Goal: Task Accomplishment & Management: Use online tool/utility

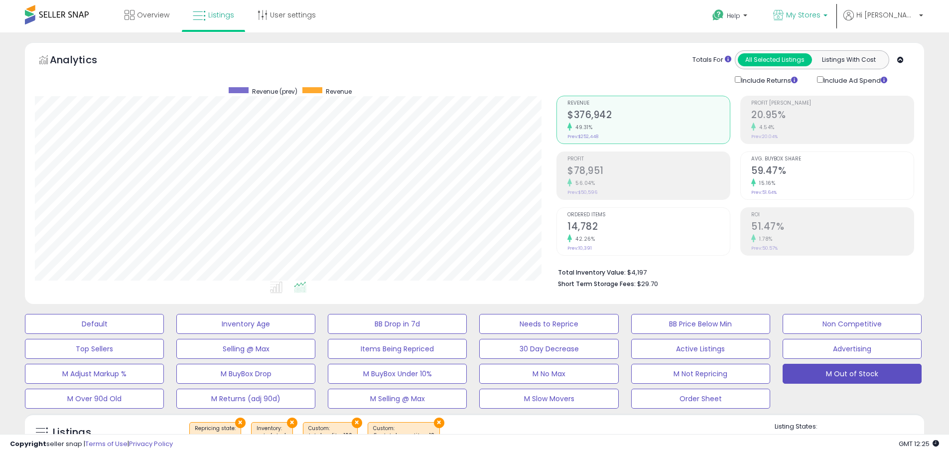
scroll to position [204, 521]
click at [823, 9] on link "My Stores" at bounding box center [799, 16] width 69 height 32
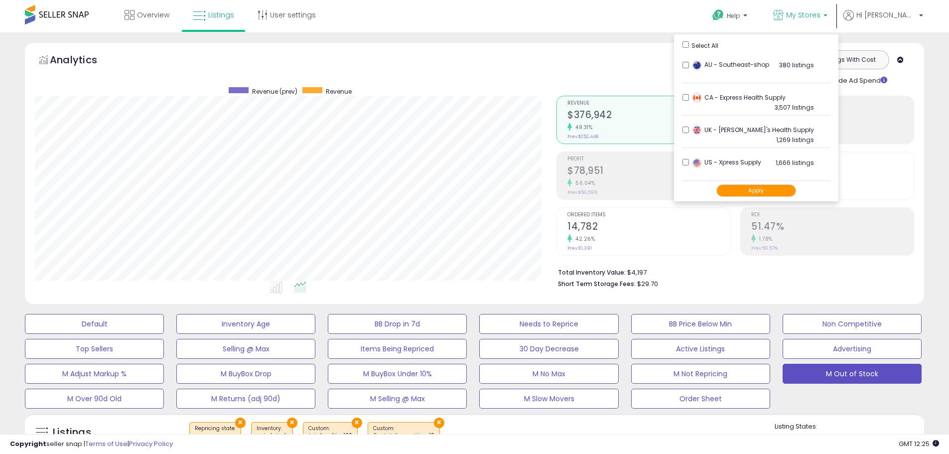
click at [713, 42] on ul "Select All AU - Southeast-shop 380 listings" at bounding box center [756, 117] width 164 height 167
click at [773, 192] on button "Apply" at bounding box center [756, 190] width 80 height 12
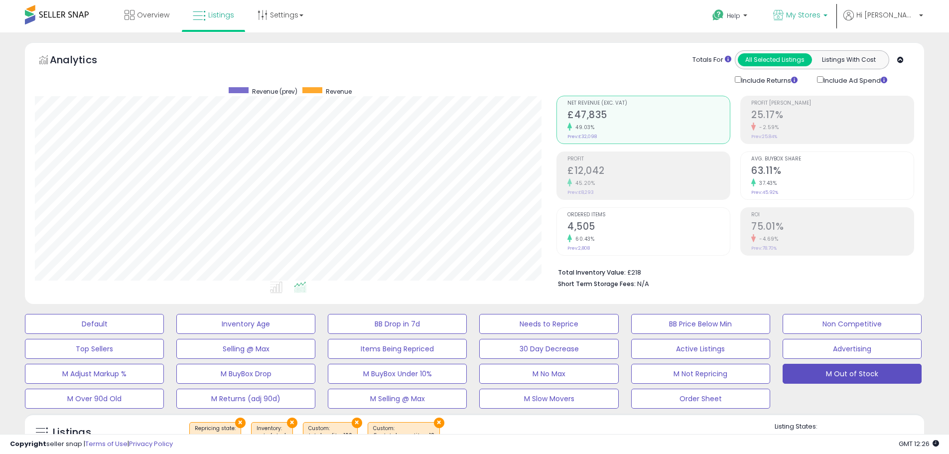
scroll to position [204, 521]
click at [835, 8] on link "My Stores" at bounding box center [799, 16] width 69 height 32
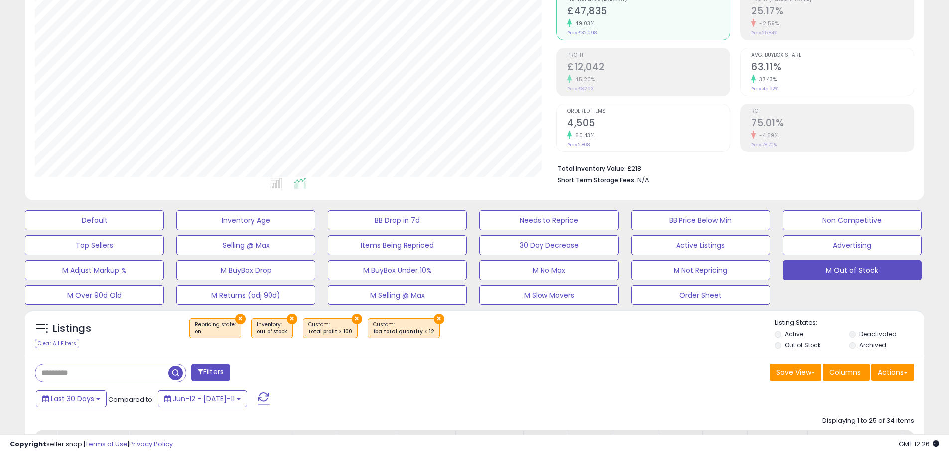
scroll to position [249, 0]
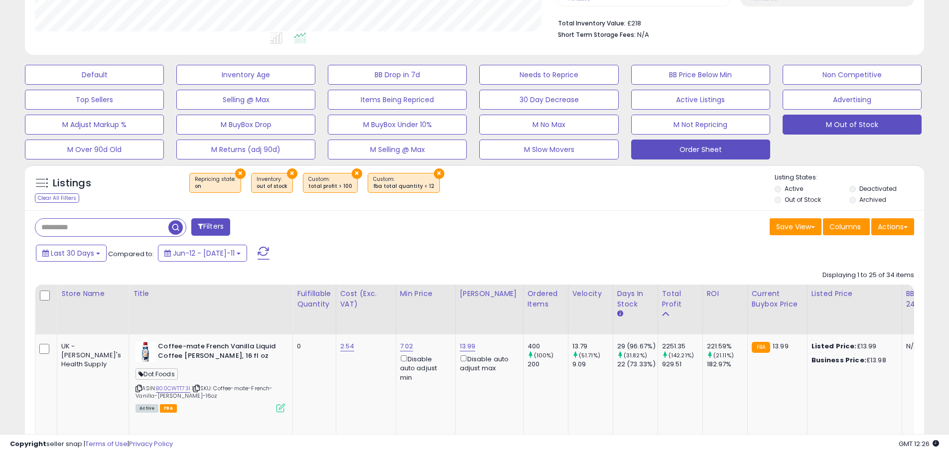
click at [164, 85] on button "Order Sheet" at bounding box center [94, 75] width 139 height 20
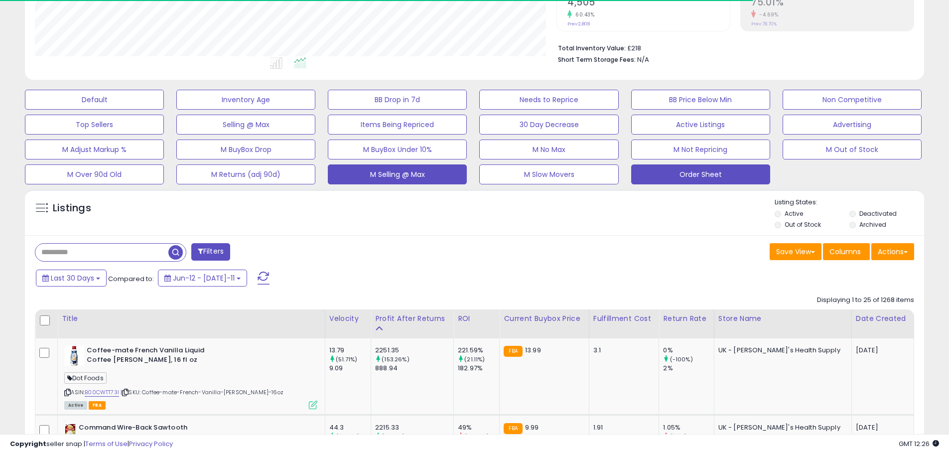
scroll to position [497711, 497394]
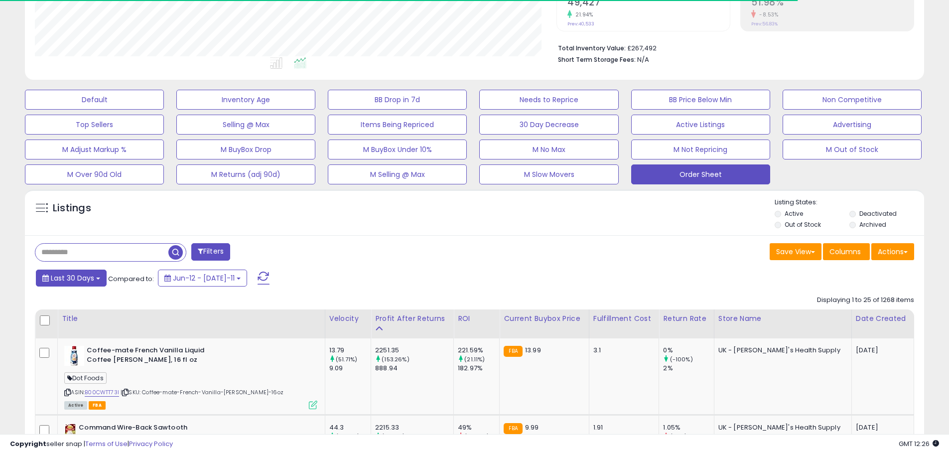
click at [87, 277] on span "Last 30 Days" at bounding box center [72, 278] width 43 height 10
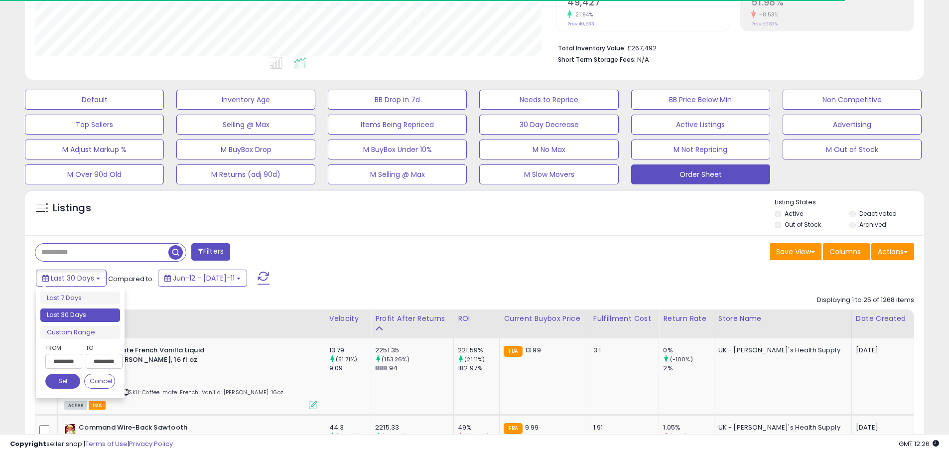
click at [77, 359] on input "**********" at bounding box center [63, 361] width 37 height 15
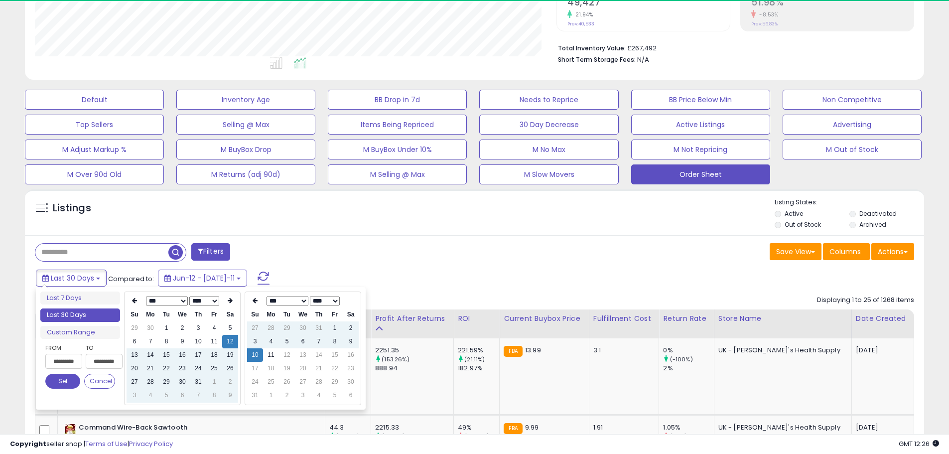
scroll to position [204, 521]
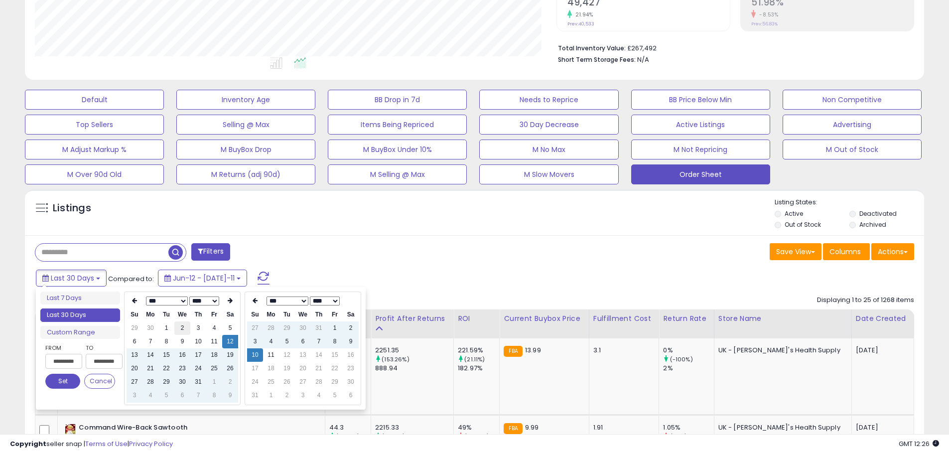
click at [183, 329] on td "2" at bounding box center [182, 327] width 16 height 13
type input "**********"
click at [468, 244] on div "Filters" at bounding box center [250, 253] width 447 height 20
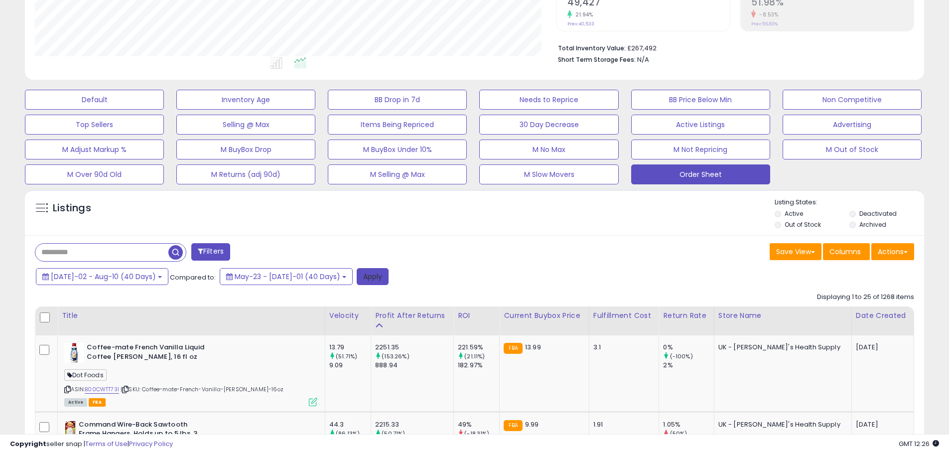
click at [357, 276] on button "Apply" at bounding box center [373, 276] width 32 height 17
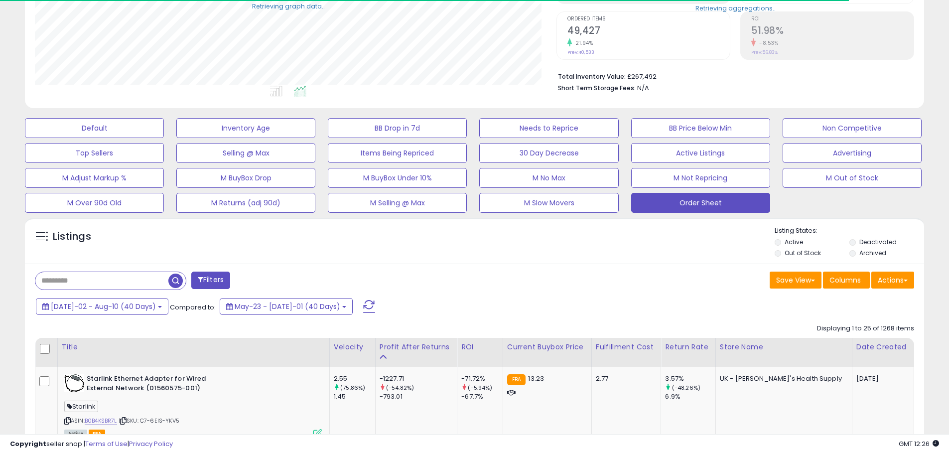
scroll to position [497711, 497394]
click at [895, 287] on button "Actions" at bounding box center [892, 279] width 43 height 17
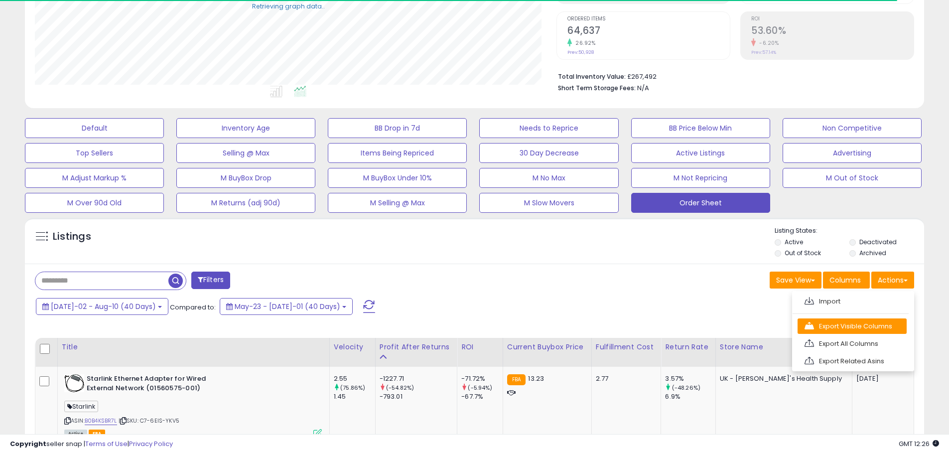
click at [885, 322] on link "Export Visible Columns" at bounding box center [851, 325] width 109 height 15
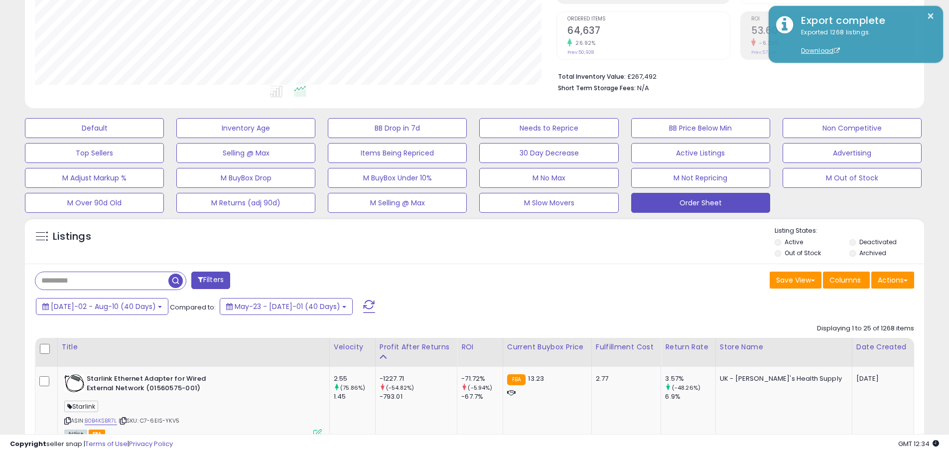
scroll to position [204, 521]
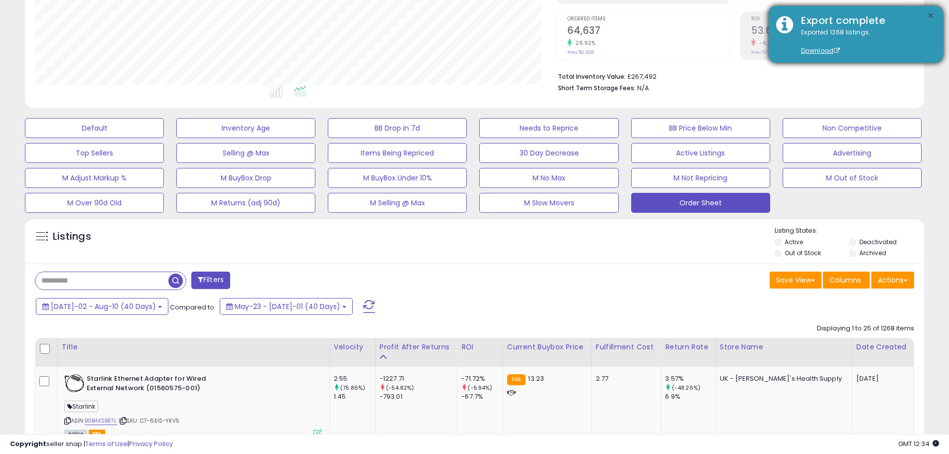
click at [929, 17] on button "×" at bounding box center [930, 16] width 8 height 12
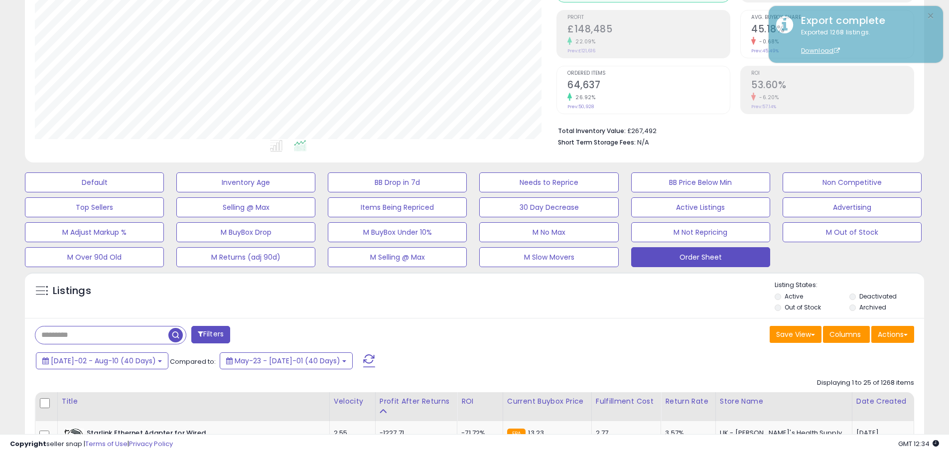
scroll to position [0, 0]
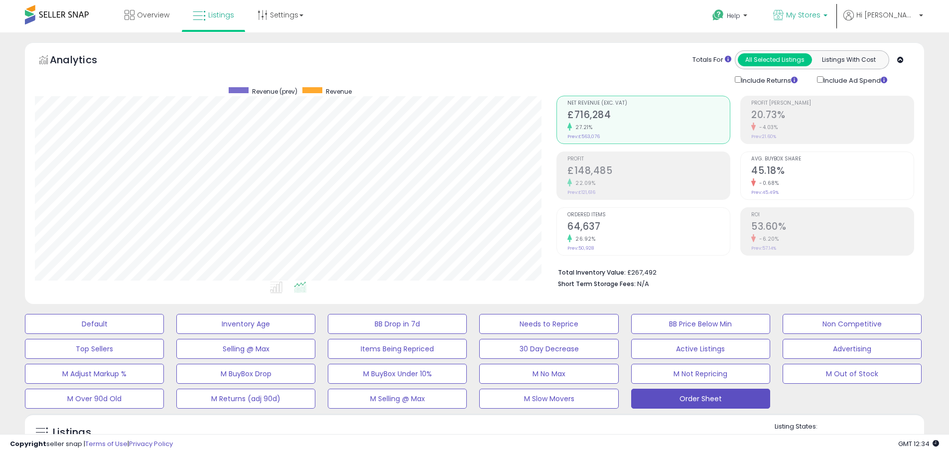
click at [820, 18] on span "My Stores" at bounding box center [803, 15] width 34 height 10
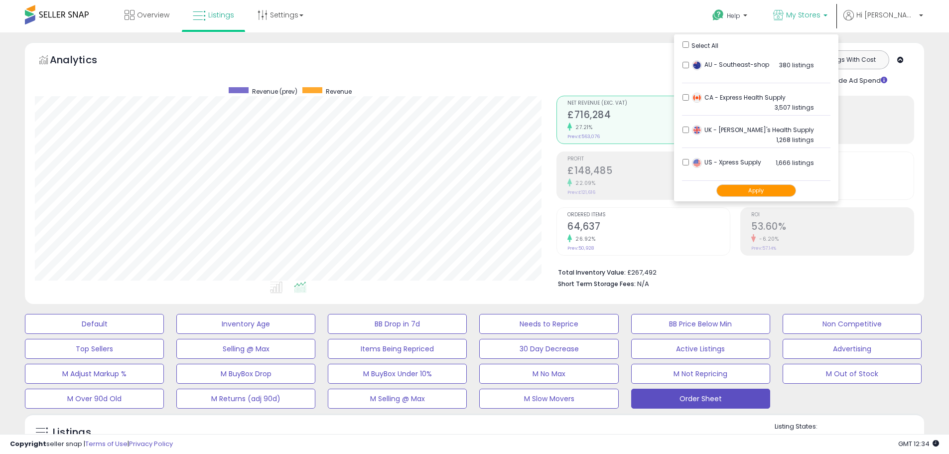
click at [772, 188] on button "Apply" at bounding box center [756, 190] width 80 height 12
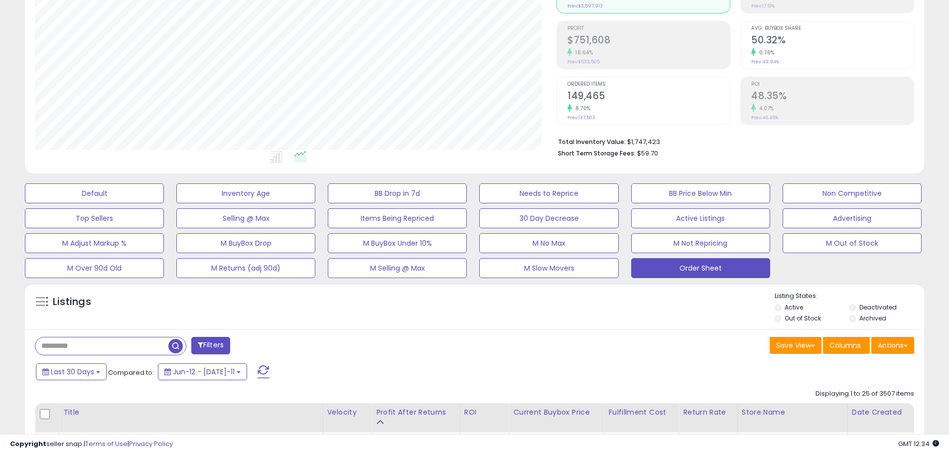
scroll to position [199, 0]
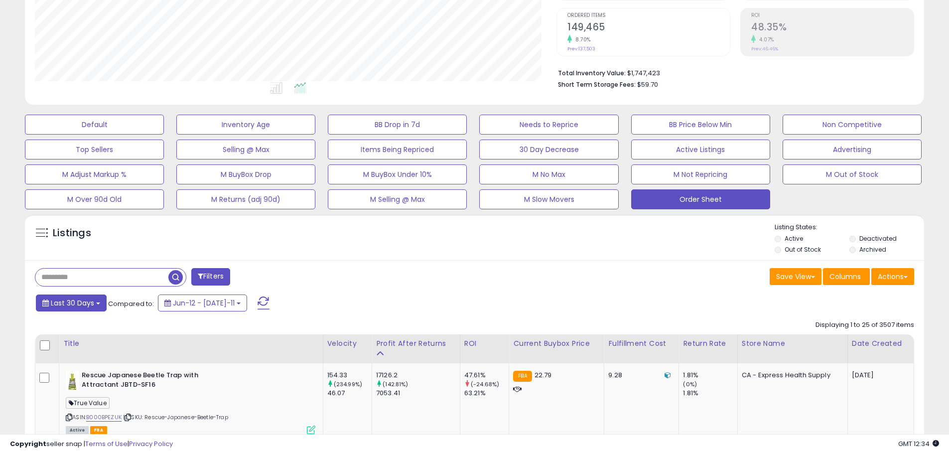
click at [88, 309] on button "Last 30 Days" at bounding box center [71, 302] width 71 height 17
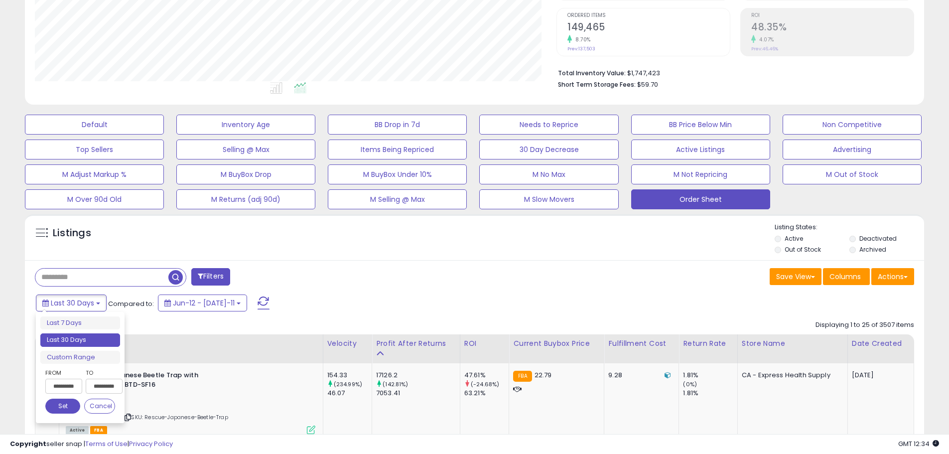
click at [57, 385] on input "**********" at bounding box center [63, 385] width 37 height 15
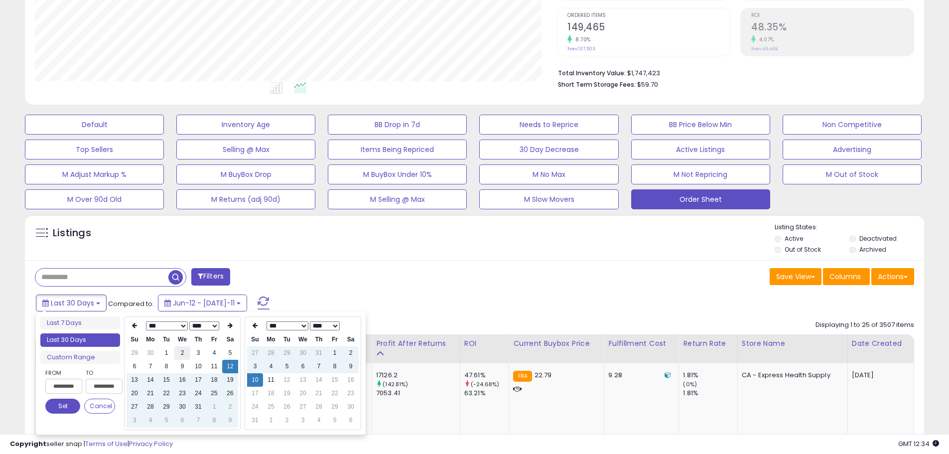
type input "**********"
click at [182, 353] on td "2" at bounding box center [182, 352] width 16 height 13
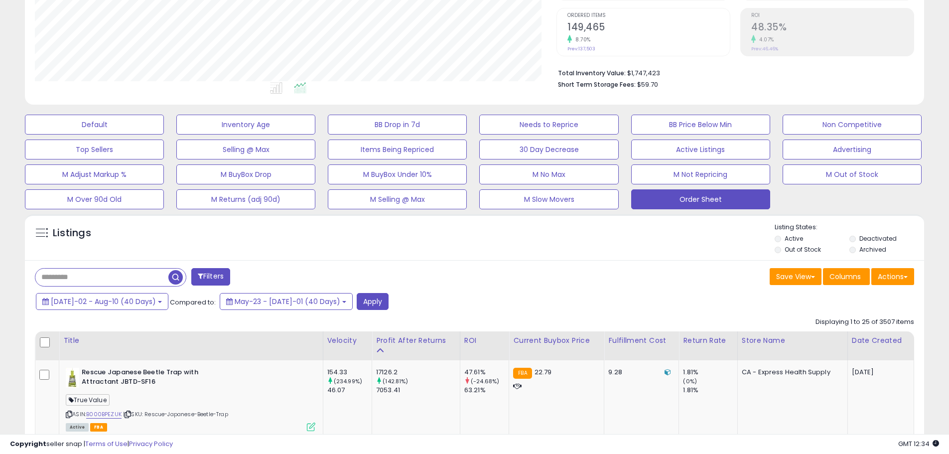
click at [898, 285] on div "Actions Import Export Visible Columns Export All Columns Export Related Asins" at bounding box center [892, 277] width 43 height 19
click at [898, 280] on button "Actions" at bounding box center [892, 276] width 43 height 17
click at [357, 305] on button "Apply" at bounding box center [373, 301] width 32 height 17
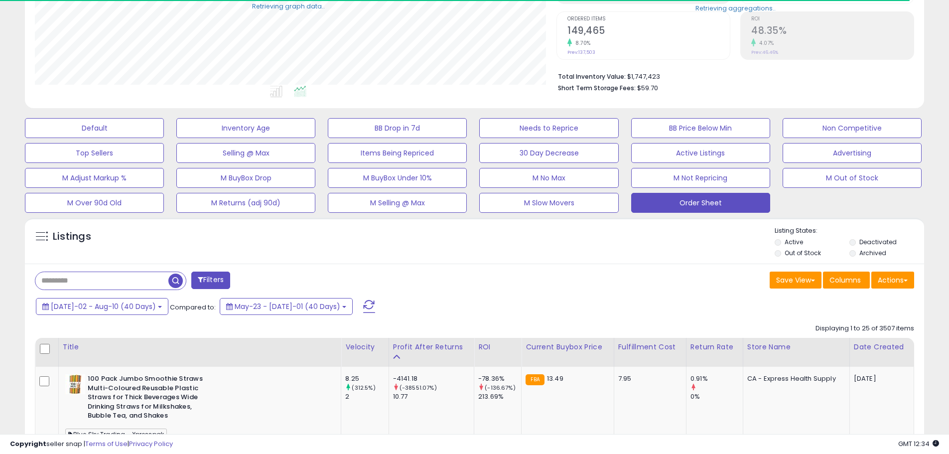
scroll to position [497711, 497394]
click at [889, 278] on button "Actions" at bounding box center [892, 279] width 43 height 17
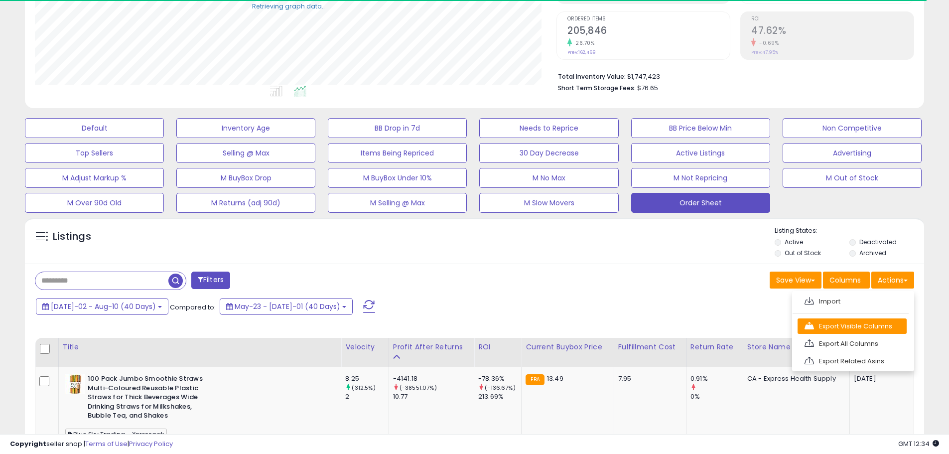
click at [890, 320] on link "Export Visible Columns" at bounding box center [851, 325] width 109 height 15
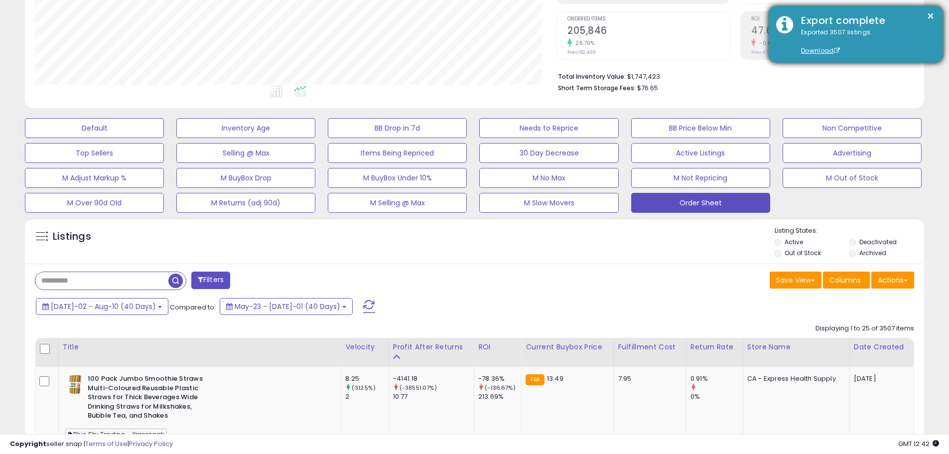
scroll to position [204, 521]
click at [928, 15] on button "×" at bounding box center [930, 16] width 8 height 12
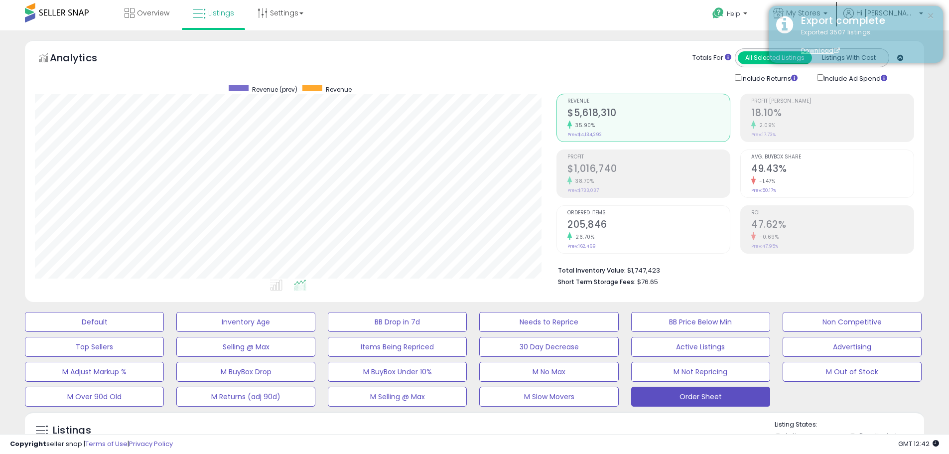
scroll to position [0, 0]
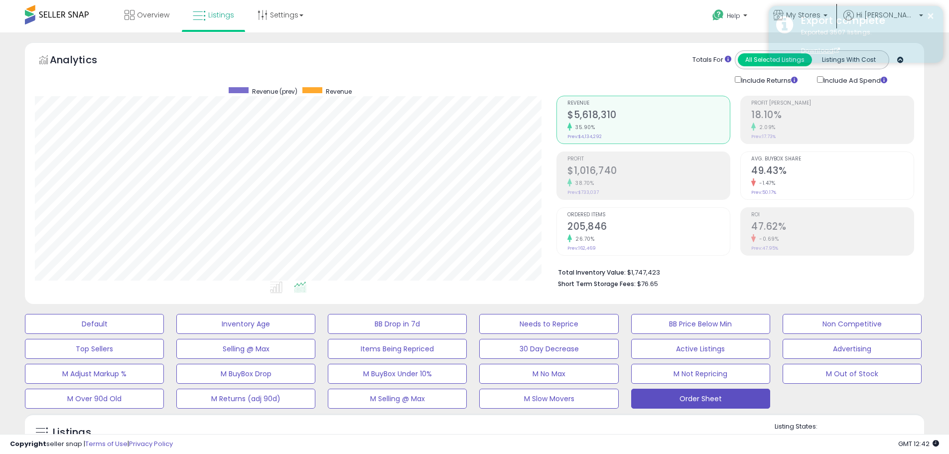
click at [843, 8] on div "× Export complete Exported 3507 listings. Download" at bounding box center [855, 34] width 174 height 57
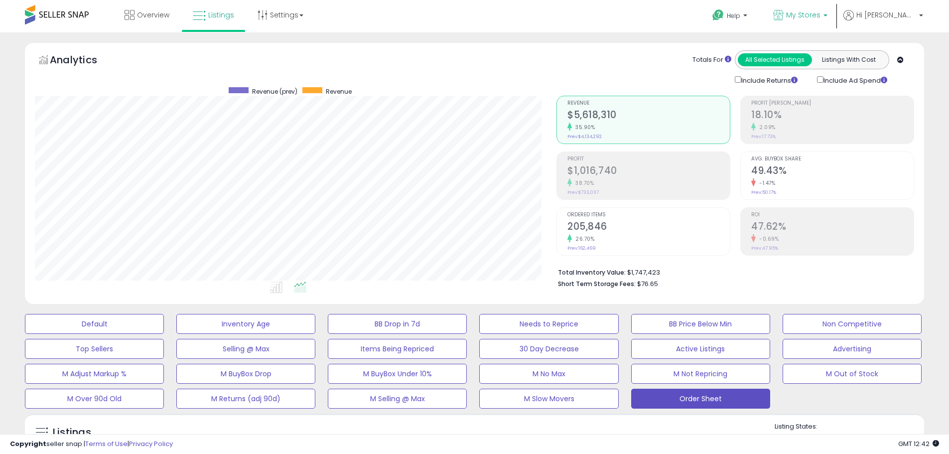
click at [820, 13] on span "My Stores" at bounding box center [803, 15] width 34 height 10
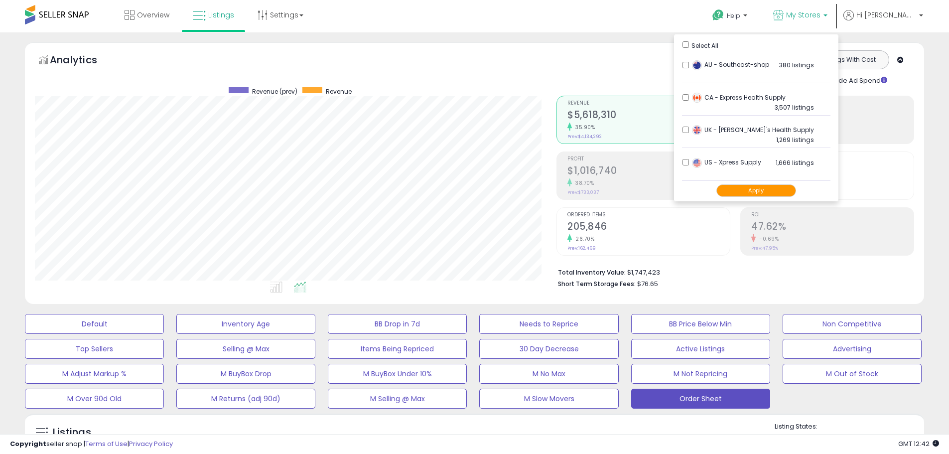
click at [771, 188] on button "Apply" at bounding box center [756, 190] width 80 height 12
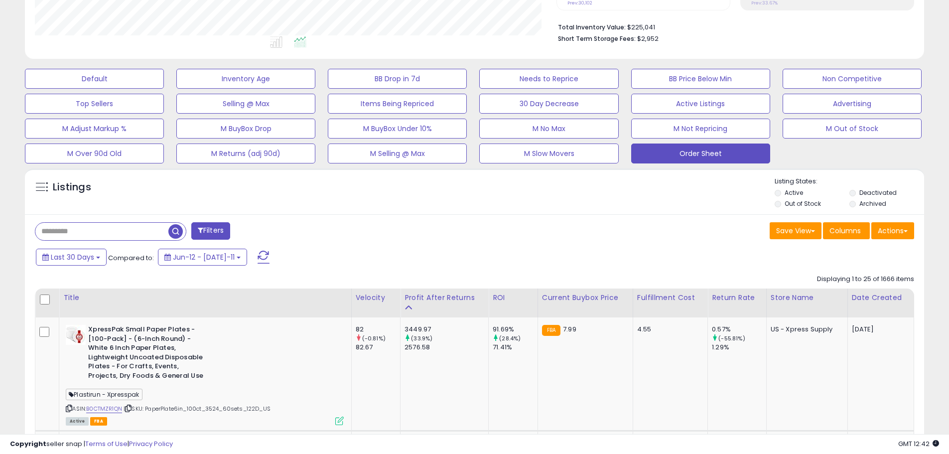
scroll to position [249, 0]
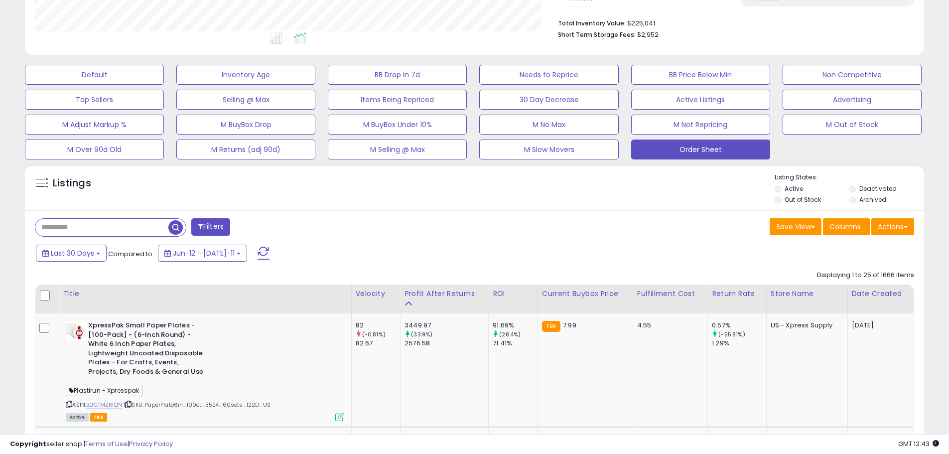
click at [56, 261] on div "Last 30 Days Compared to: Jun-12 - Jul-11" at bounding box center [362, 254] width 659 height 22
click at [58, 258] on button "Last 30 Days" at bounding box center [71, 252] width 71 height 17
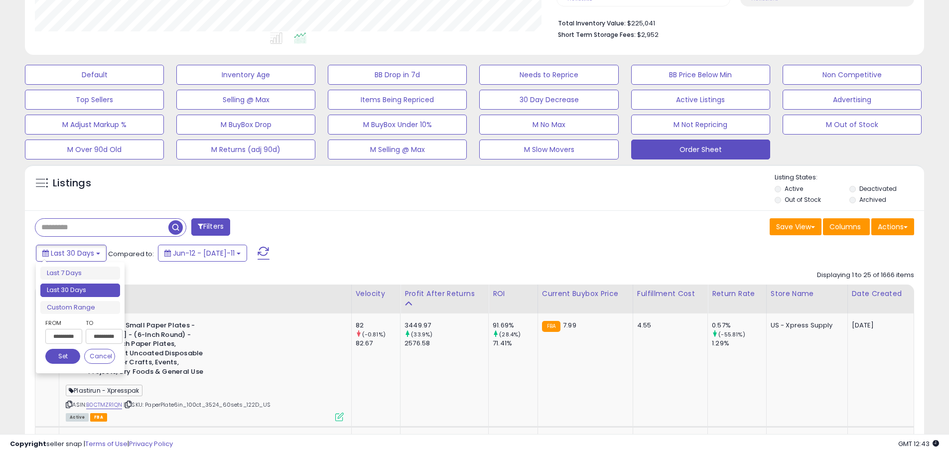
click at [62, 335] on input "**********" at bounding box center [63, 336] width 37 height 15
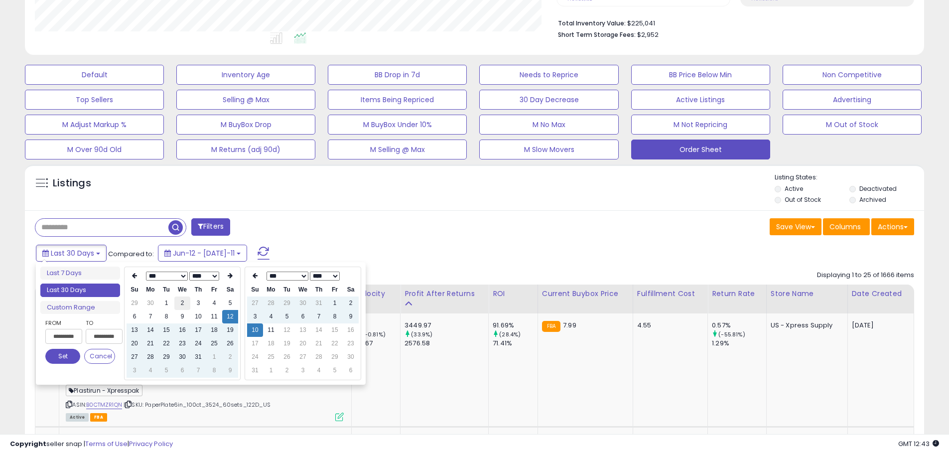
type input "**********"
click at [186, 303] on td "2" at bounding box center [182, 302] width 16 height 13
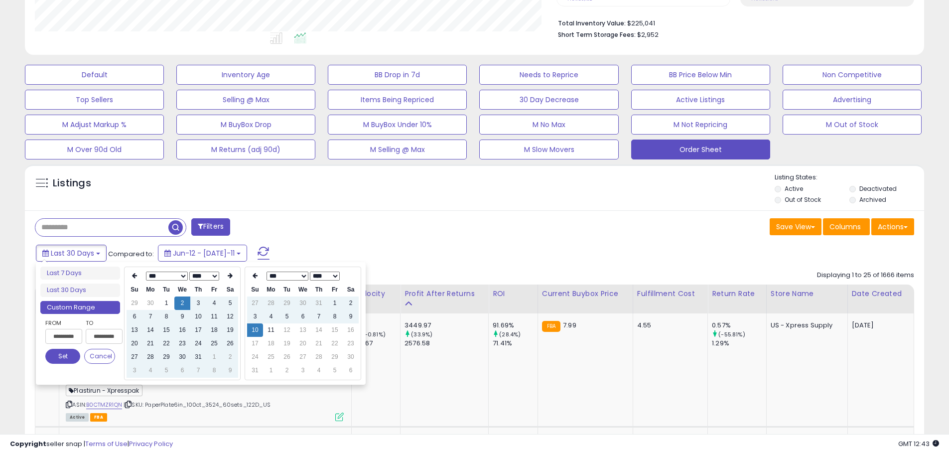
click at [453, 223] on div "Filters" at bounding box center [250, 228] width 447 height 20
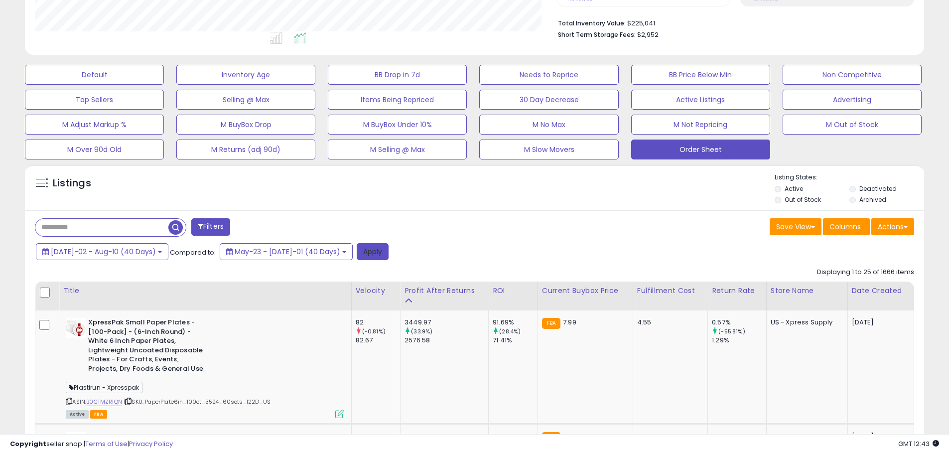
click at [357, 251] on button "Apply" at bounding box center [373, 251] width 32 height 17
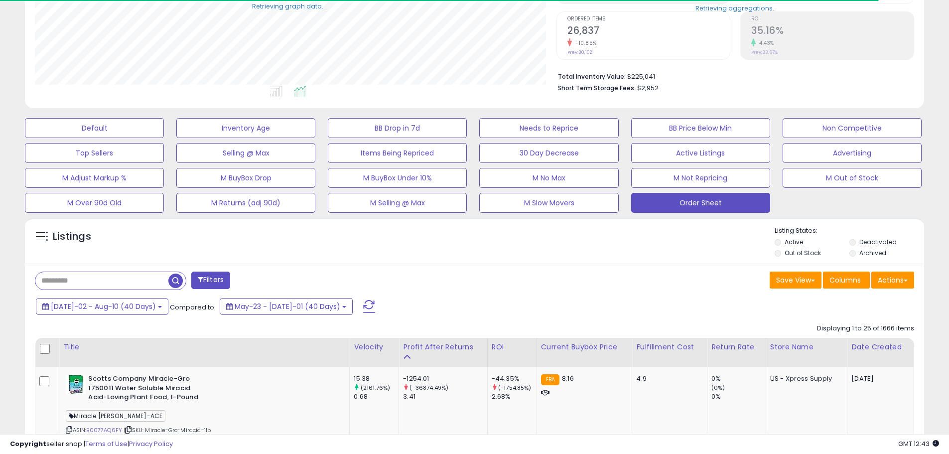
scroll to position [497711, 497394]
click at [887, 284] on button "Actions" at bounding box center [892, 279] width 43 height 17
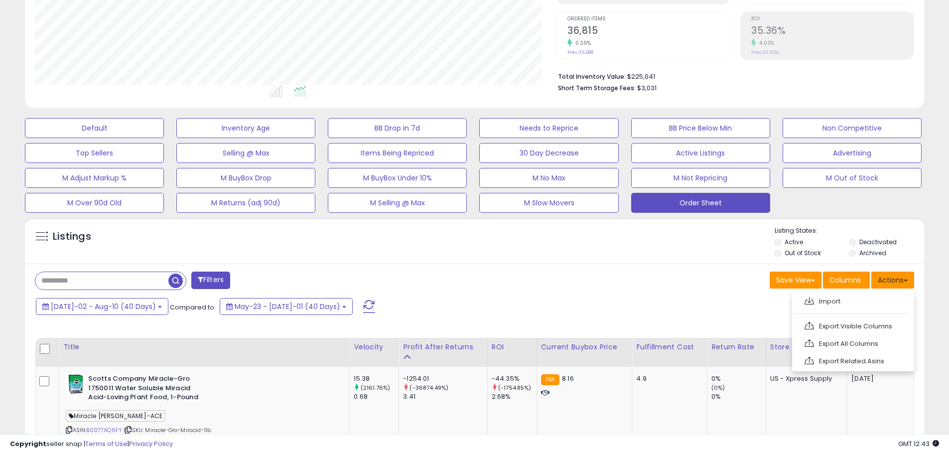
scroll to position [204, 521]
click at [880, 321] on link "Export Visible Columns" at bounding box center [851, 325] width 109 height 15
